Goal: Information Seeking & Learning: Learn about a topic

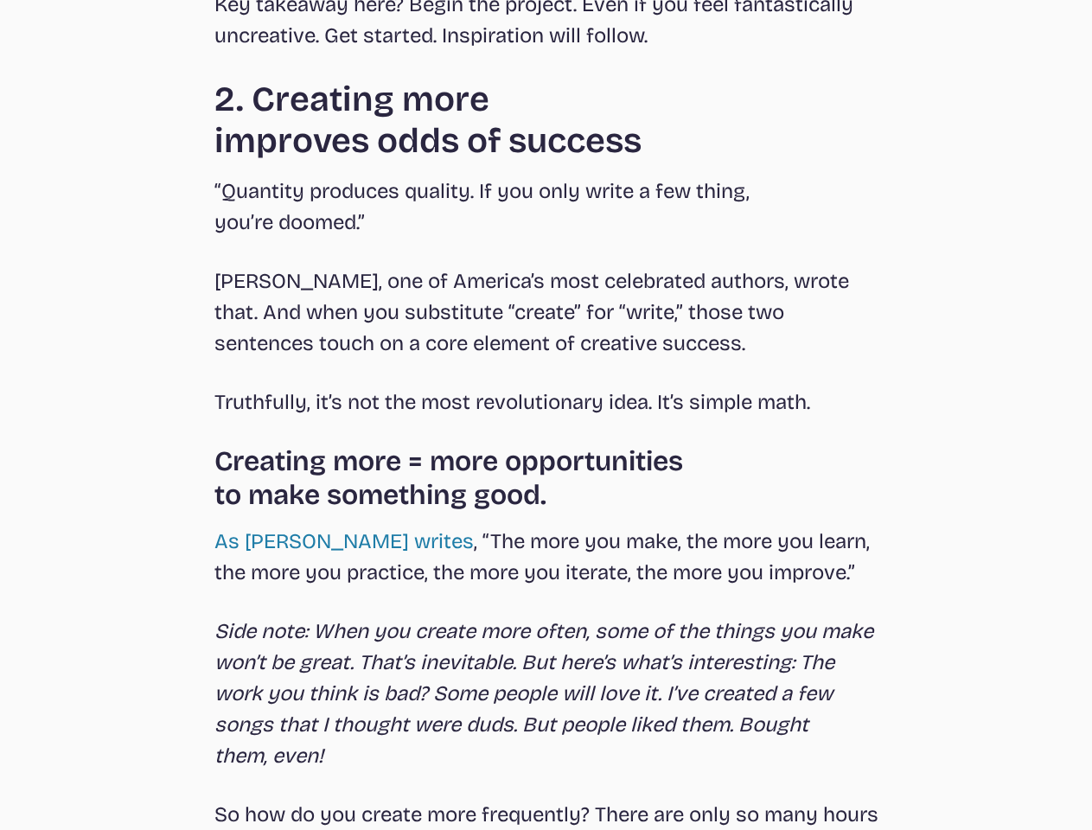
scroll to position [2400, 0]
click at [545, 0] on p "Key takeaway here? Begin the project. Even if you feel fantastically uncreative…" at bounding box center [546, 20] width 664 height 62
